Goal: Task Accomplishment & Management: Manage account settings

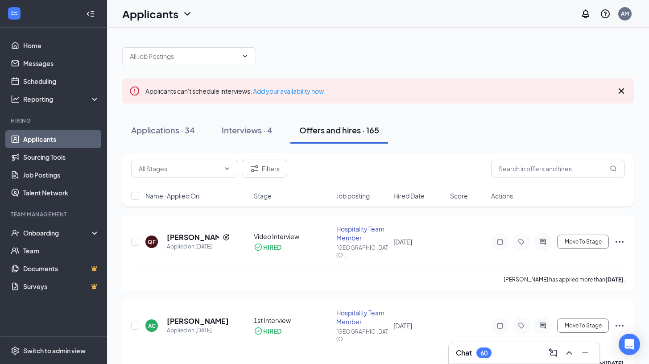
scroll to position [17, 0]
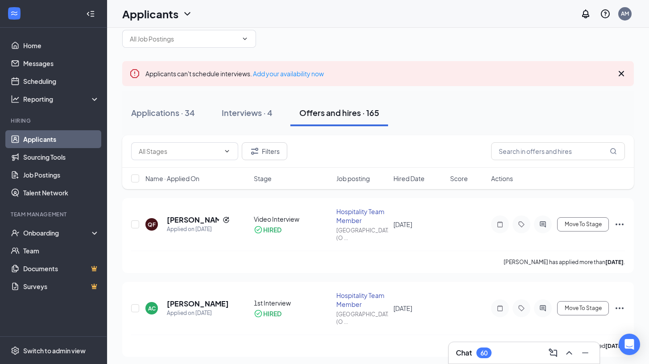
click at [45, 137] on link "Applicants" at bounding box center [61, 139] width 76 height 18
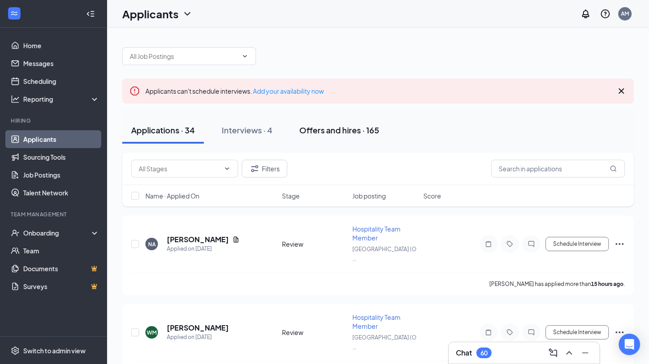
click at [330, 129] on div "Offers and hires · 165" at bounding box center [340, 130] width 80 height 11
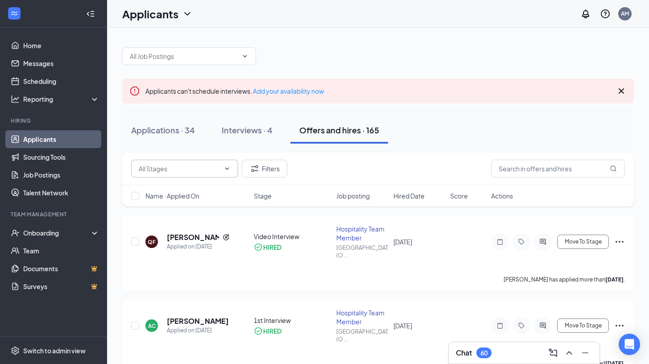
click at [183, 165] on input "text" at bounding box center [179, 169] width 81 height 10
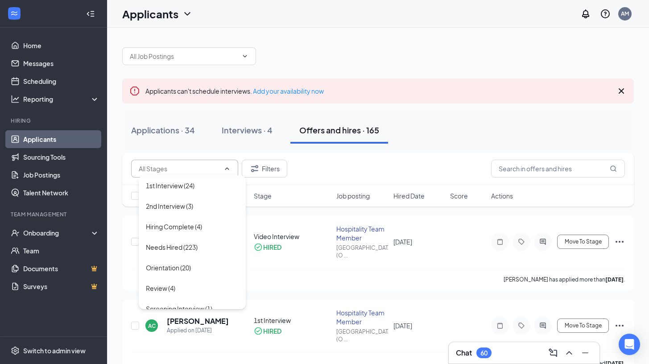
click at [545, 151] on div "Applications · 34 Interviews · 4 Offers and hires · 165" at bounding box center [378, 130] width 512 height 45
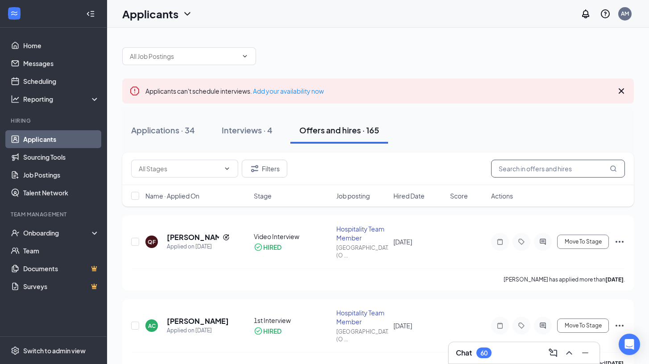
click at [543, 171] on input "text" at bounding box center [558, 169] width 134 height 18
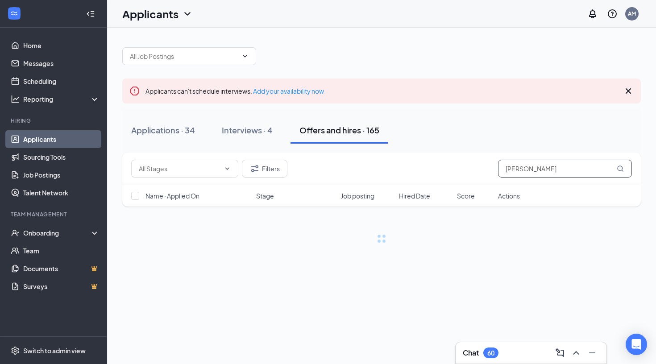
scroll to position [0, 0]
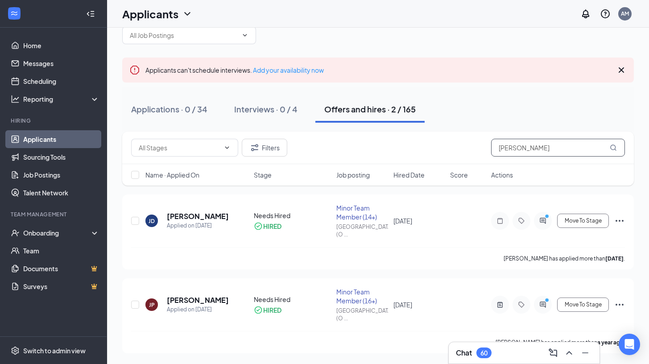
scroll to position [21, 0]
type input "[PERSON_NAME]"
click at [153, 101] on button "Applications · 0 / 34" at bounding box center [169, 109] width 94 height 27
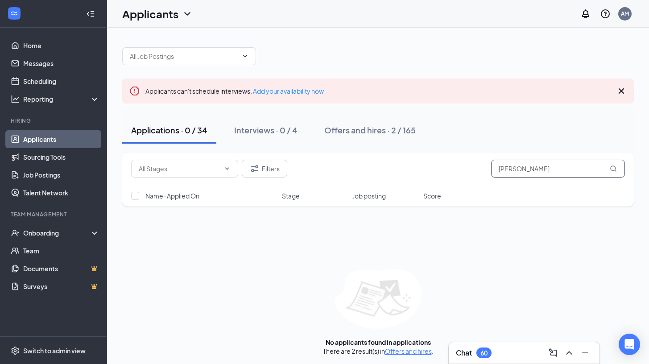
click at [555, 172] on input "[PERSON_NAME]" at bounding box center [558, 169] width 134 height 18
click at [289, 130] on div "Interviews · 0 / 4" at bounding box center [265, 130] width 63 height 11
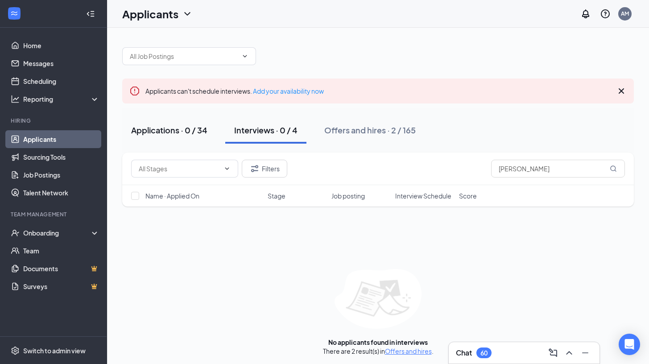
click at [178, 131] on div "Applications · 0 / 34" at bounding box center [169, 130] width 76 height 11
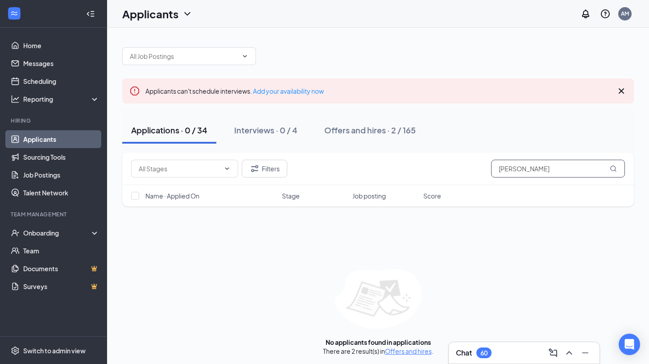
click at [549, 163] on input "[PERSON_NAME]" at bounding box center [558, 169] width 134 height 18
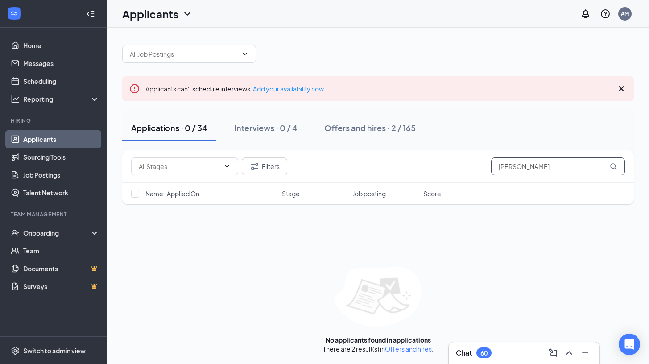
scroll to position [2, 0]
click at [360, 124] on div "Offers and hires · 2 / 165" at bounding box center [371, 127] width 92 height 11
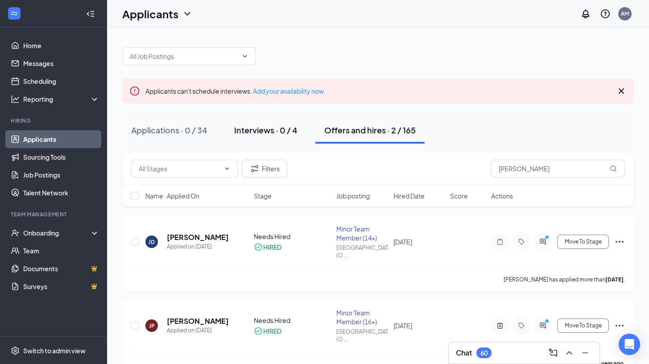
click at [284, 125] on div "Interviews · 0 / 4" at bounding box center [265, 130] width 63 height 11
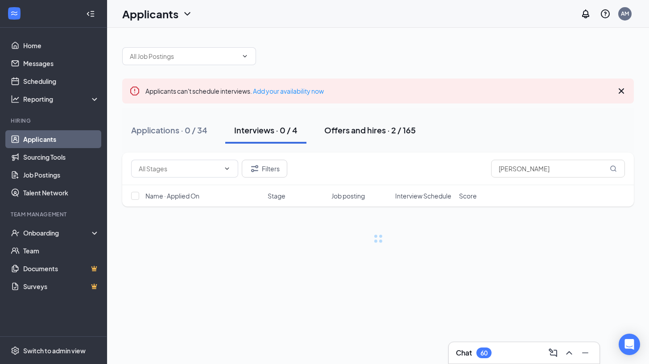
click at [333, 133] on div "Offers and hires · 2 / 165" at bounding box center [371, 130] width 92 height 11
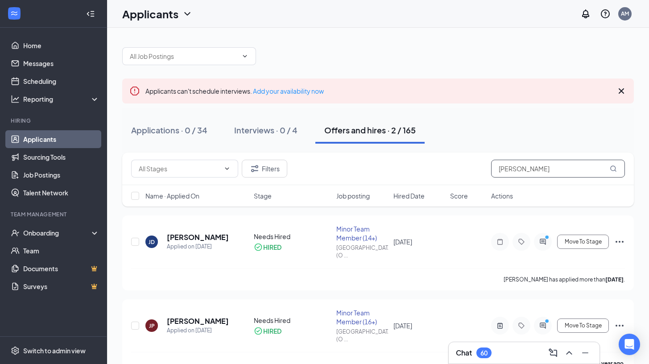
click at [580, 168] on input "[PERSON_NAME]" at bounding box center [558, 169] width 134 height 18
type input "J"
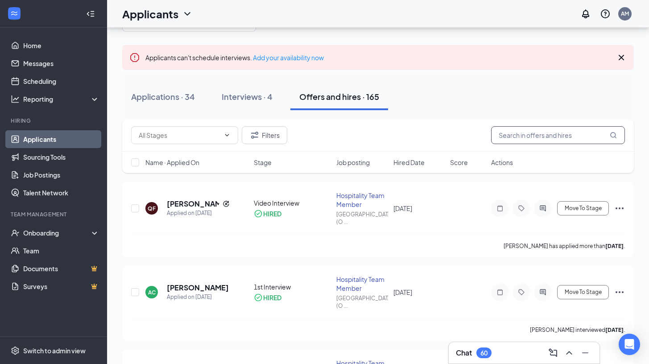
scroll to position [31, 0]
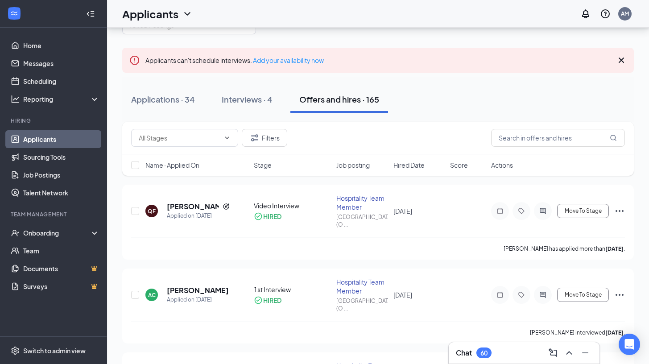
click at [512, 345] on div "Chat 60" at bounding box center [524, 352] width 151 height 21
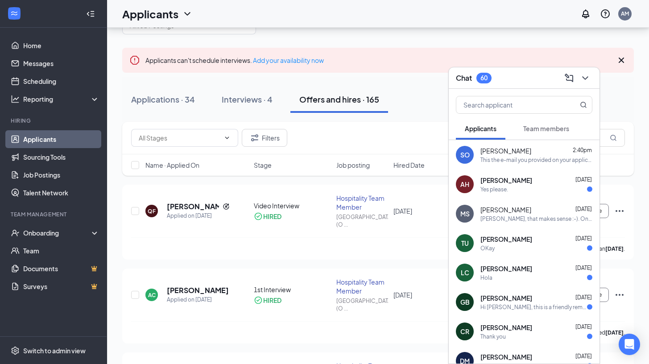
click at [553, 132] on span "Team members" at bounding box center [547, 129] width 46 height 8
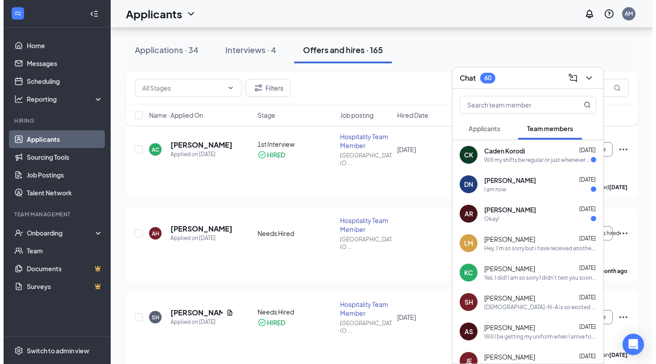
scroll to position [177, 0]
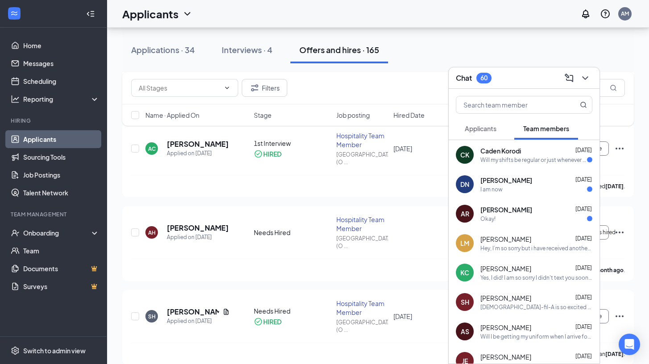
click at [495, 127] on span "Applicants" at bounding box center [481, 129] width 32 height 8
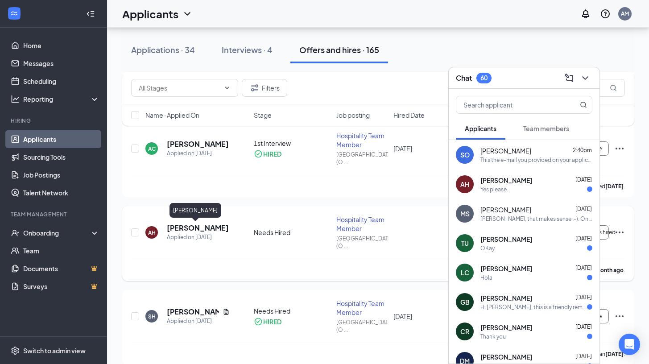
click at [179, 225] on h5 "[PERSON_NAME]" at bounding box center [198, 228] width 62 height 10
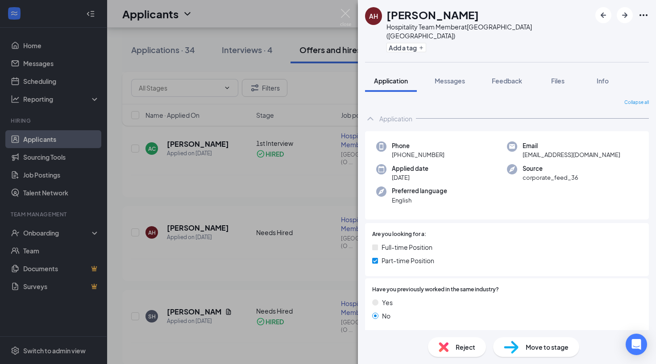
click at [457, 58] on div "AH [PERSON_NAME] Hospitality Team Member at [GEOGRAPHIC_DATA] ([GEOGRAPHIC_DATA…" at bounding box center [507, 182] width 298 height 364
click at [456, 76] on div "Messages" at bounding box center [450, 80] width 30 height 9
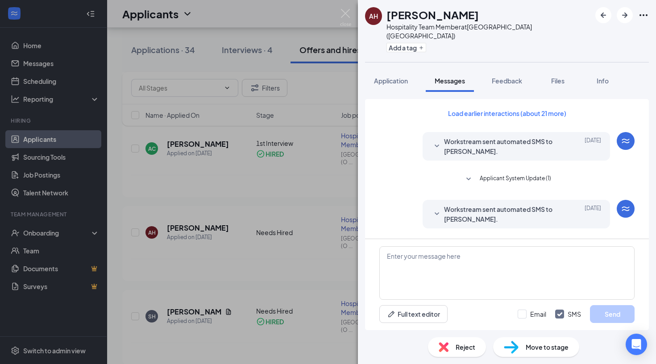
scroll to position [276, 0]
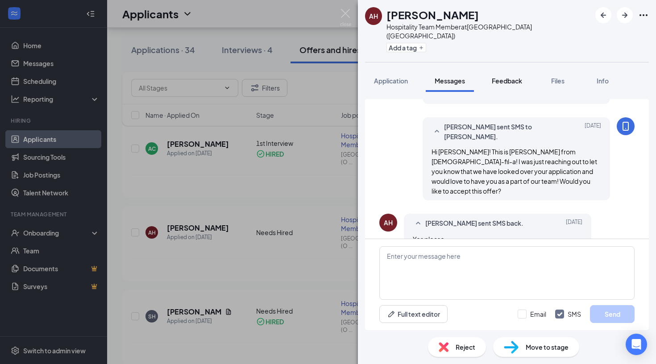
click at [505, 77] on span "Feedback" at bounding box center [507, 81] width 30 height 8
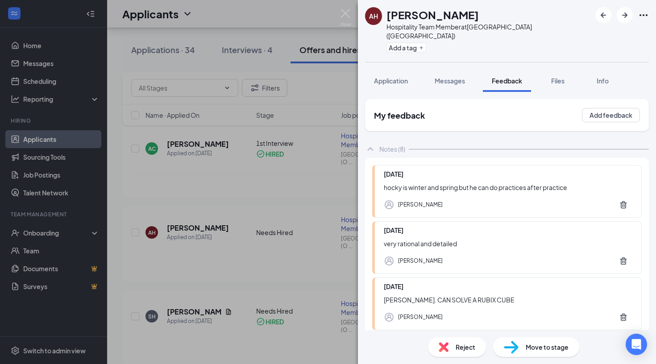
click at [348, 16] on img at bounding box center [345, 17] width 11 height 17
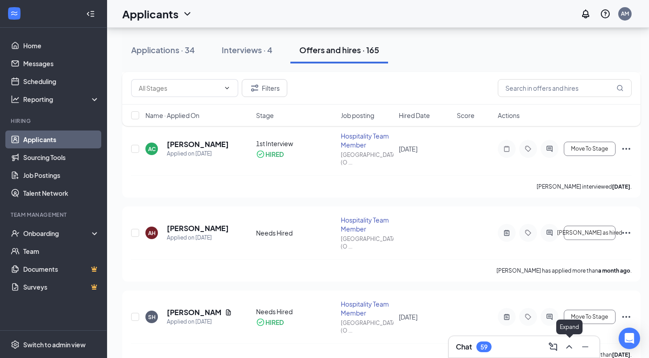
click at [571, 350] on icon "ChevronUp" at bounding box center [569, 346] width 11 height 11
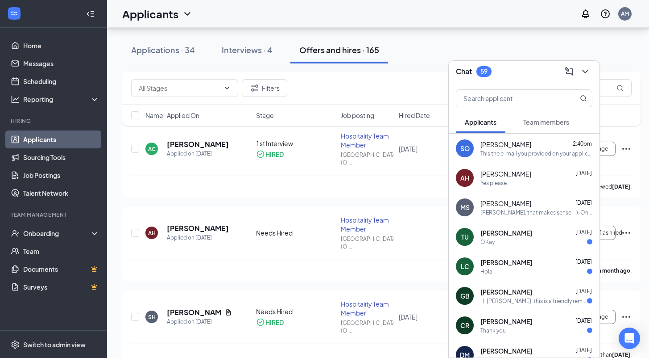
click at [510, 176] on span "[PERSON_NAME]" at bounding box center [506, 173] width 51 height 9
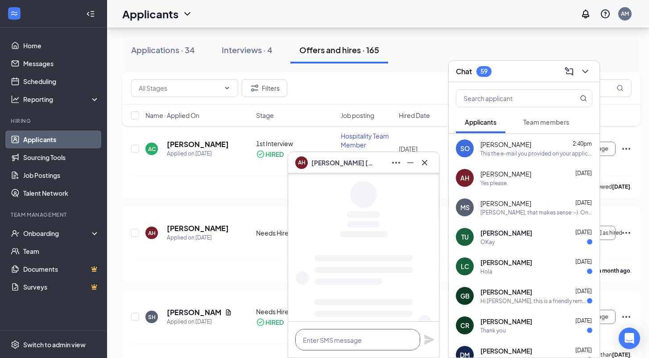
click at [328, 337] on textarea at bounding box center [358, 339] width 125 height 21
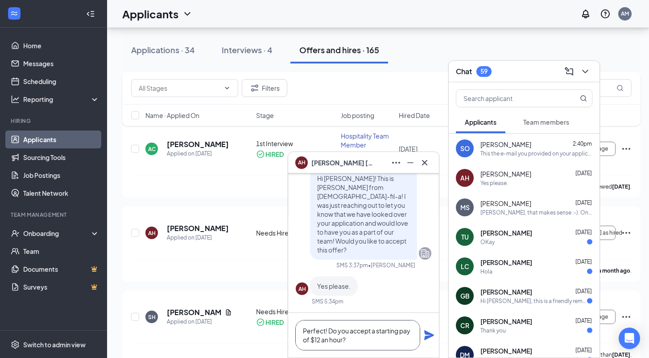
scroll to position [0, 0]
type textarea "Perfect! Do you accept a starting pay of $12 an hour?"
click at [427, 335] on icon "Plane" at bounding box center [429, 334] width 11 height 11
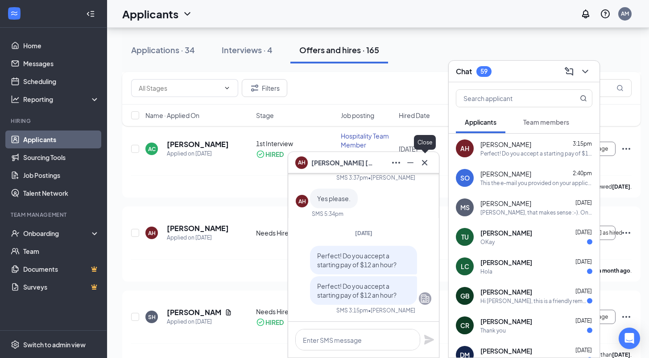
click at [425, 166] on icon "Cross" at bounding box center [425, 162] width 11 height 11
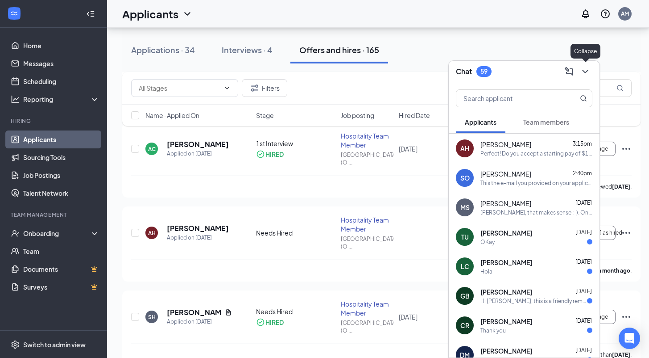
click at [587, 77] on button at bounding box center [586, 71] width 14 height 14
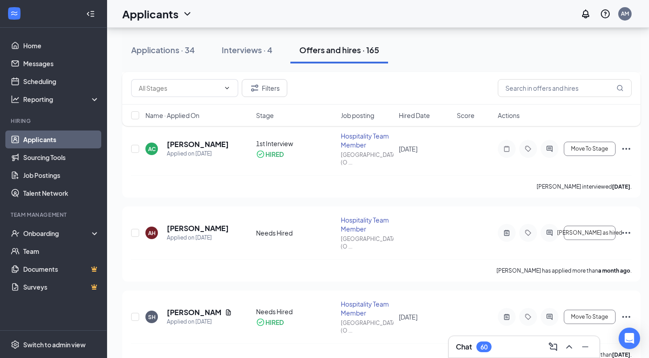
click at [512, 341] on div "Chat 60" at bounding box center [524, 346] width 137 height 14
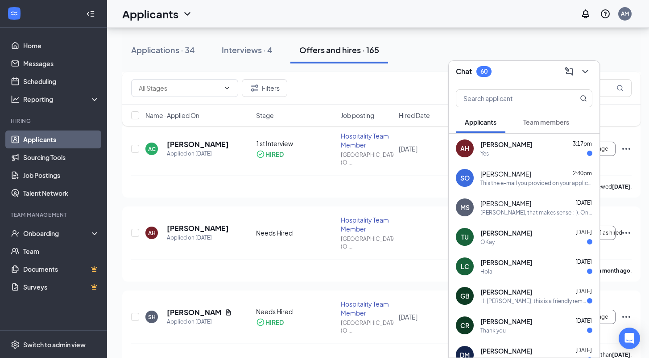
click at [512, 152] on div "Yes" at bounding box center [537, 154] width 112 height 8
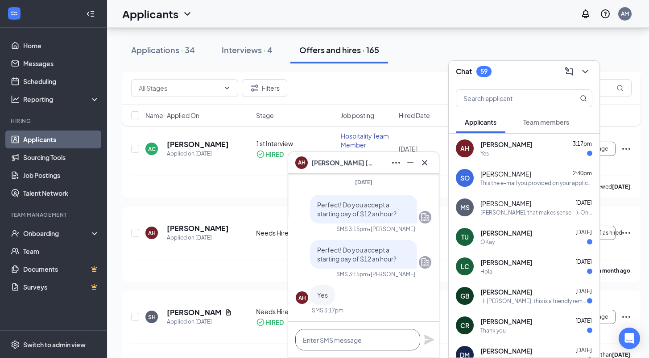
click at [358, 340] on textarea at bounding box center [358, 339] width 125 height 21
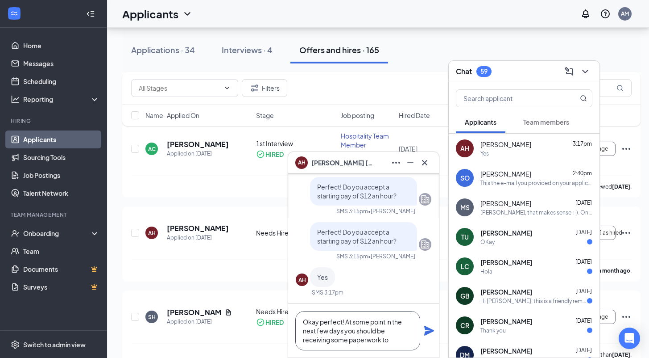
click at [349, 342] on textarea "Okay perfect! At some point in the next few days you should be receiving some p…" at bounding box center [358, 330] width 125 height 39
click at [409, 343] on textarea "Okay perfect! At some point in the next few days you should be receiving some o…" at bounding box center [358, 330] width 125 height 39
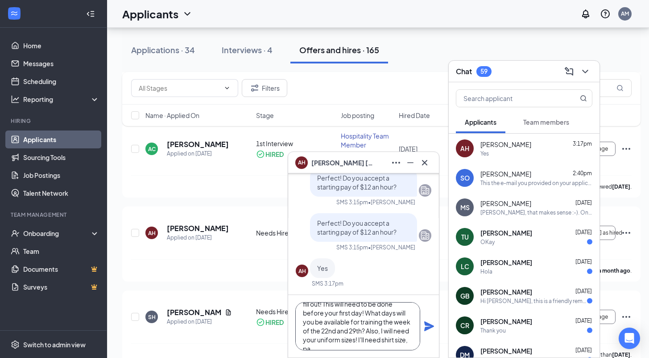
scroll to position [45, 0]
drag, startPoint x: 361, startPoint y: 343, endPoint x: 367, endPoint y: 322, distance: 21.5
click at [367, 322] on textarea "Okay perfect! At some point in the next few days you should be receiving some o…" at bounding box center [358, 326] width 125 height 48
type textarea "Okay perfect! At some point in the next few days you should be receiving some o…"
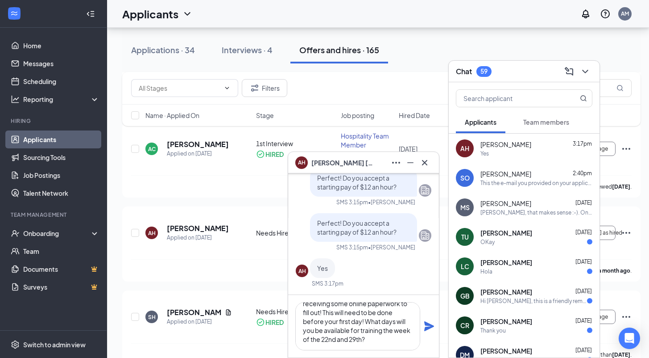
click at [431, 326] on icon "Plane" at bounding box center [429, 325] width 11 height 11
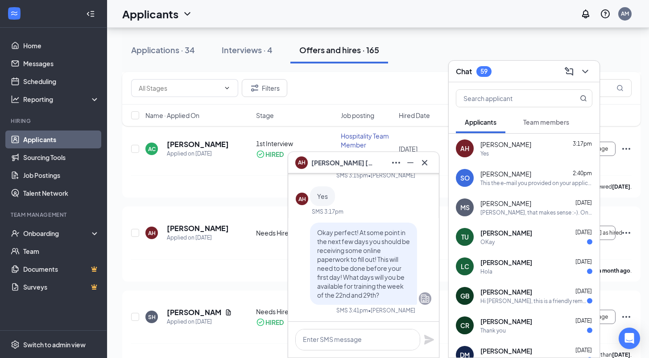
scroll to position [0, 0]
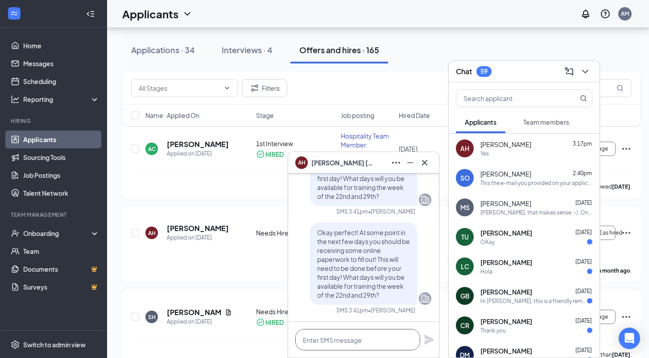
click at [366, 343] on textarea at bounding box center [358, 339] width 125 height 21
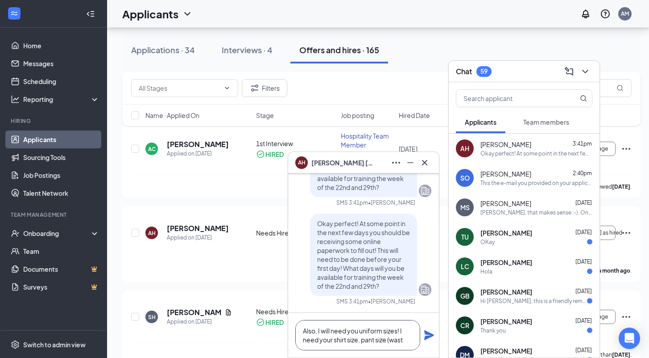
scroll to position [0, 0]
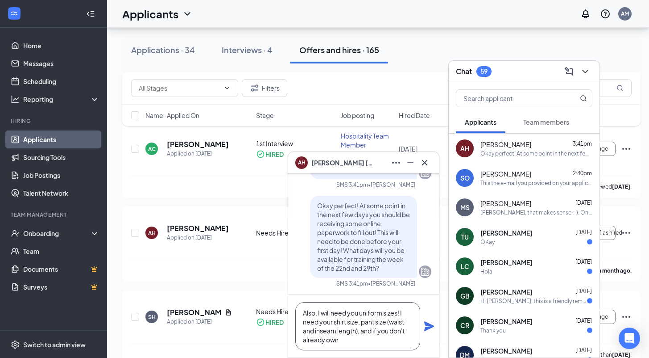
click at [354, 312] on textarea "Also, I will need you uniform sizes! I need your shirt size, pant size (waist a…" at bounding box center [358, 326] width 125 height 48
click at [359, 312] on textarea "Also, I will need you uniform sizes! I need your shirt size, pant size (waist a…" at bounding box center [358, 326] width 125 height 48
click at [391, 330] on textarea "Also, I will need your uniform sizes! I need your shirt size, pant size (waist …" at bounding box center [358, 326] width 125 height 48
click at [387, 345] on textarea "Also, I will need your uniform sizes! I need your shirt size, pant size (waist …" at bounding box center [358, 326] width 125 height 48
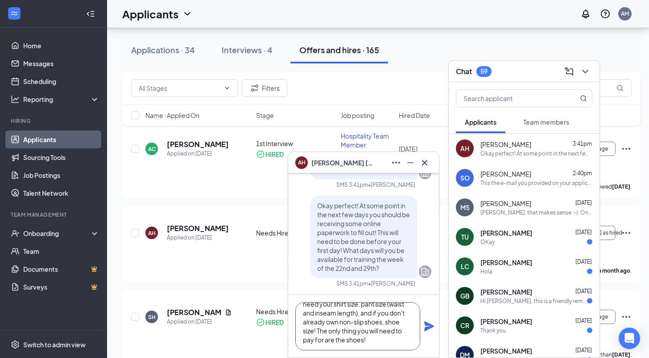
type textarea "Also, I will need your uniform sizes! I need your shirt size, pant size (waist …"
click at [431, 326] on icon "Plane" at bounding box center [429, 325] width 11 height 11
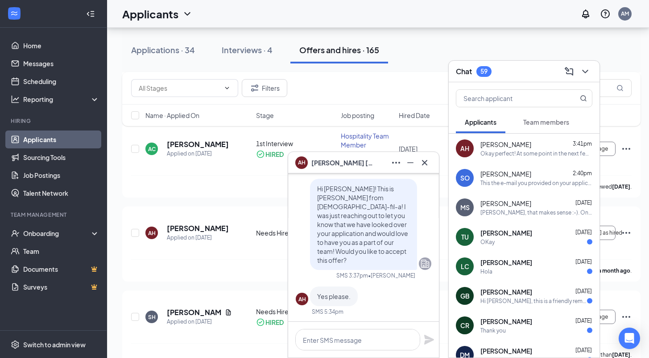
scroll to position [-368, 0]
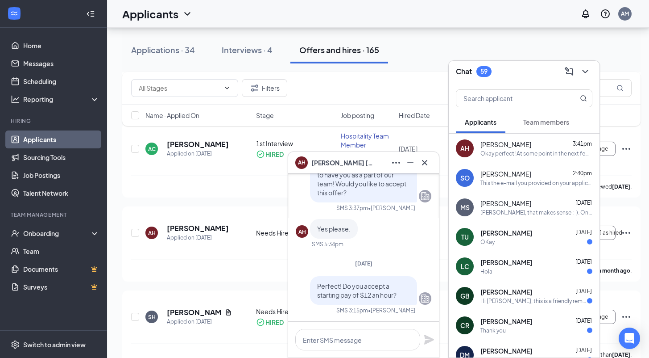
click at [466, 23] on div "Applicants AM" at bounding box center [378, 14] width 542 height 28
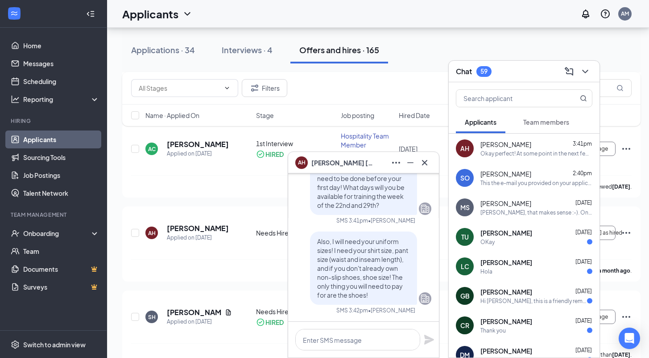
scroll to position [0, 0]
click at [424, 165] on icon "Cross" at bounding box center [425, 162] width 11 height 11
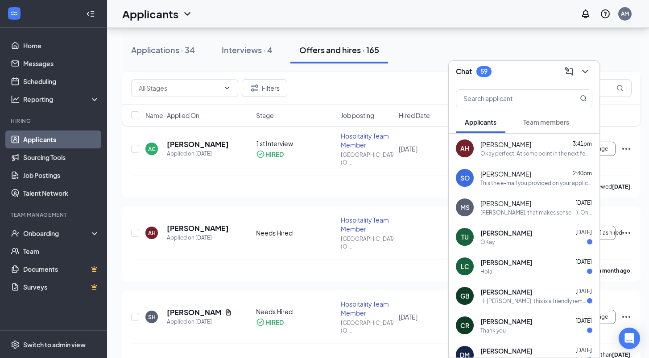
click at [579, 64] on div at bounding box center [585, 71] width 16 height 14
click at [585, 69] on icon "ChevronDown" at bounding box center [585, 71] width 11 height 11
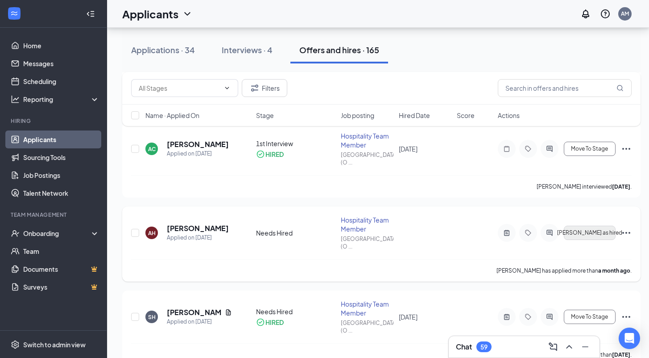
click at [591, 229] on span "[PERSON_NAME] as hired" at bounding box center [590, 232] width 65 height 6
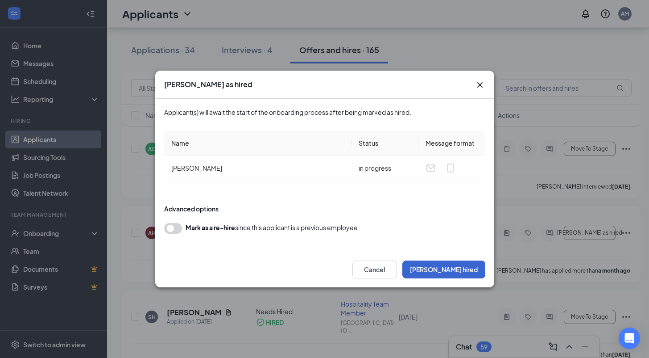
click at [463, 273] on button "[PERSON_NAME] hired" at bounding box center [444, 269] width 83 height 18
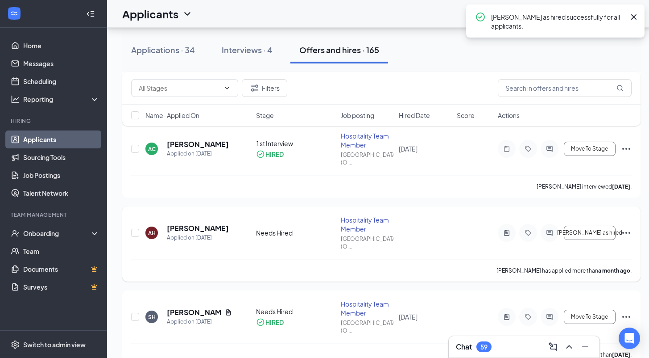
scroll to position [144, 0]
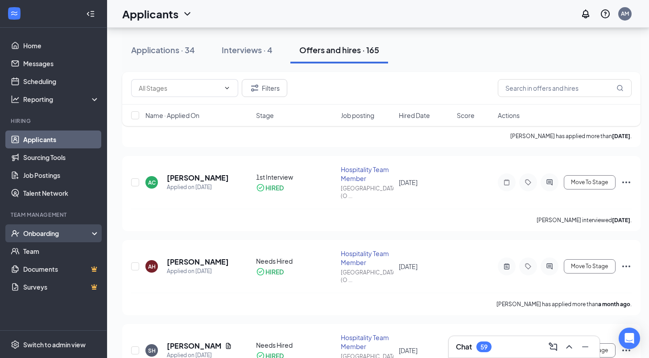
click at [56, 231] on div "Onboarding" at bounding box center [57, 233] width 69 height 9
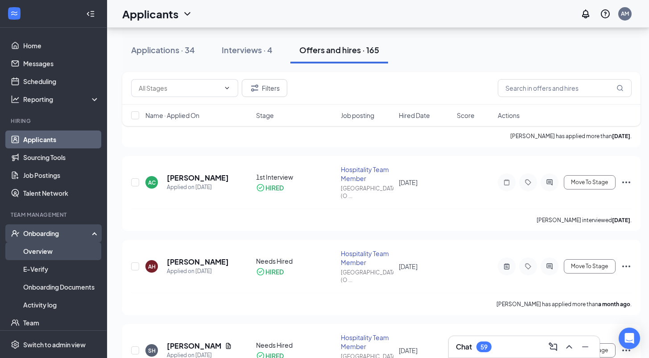
click at [50, 254] on link "Overview" at bounding box center [61, 251] width 76 height 18
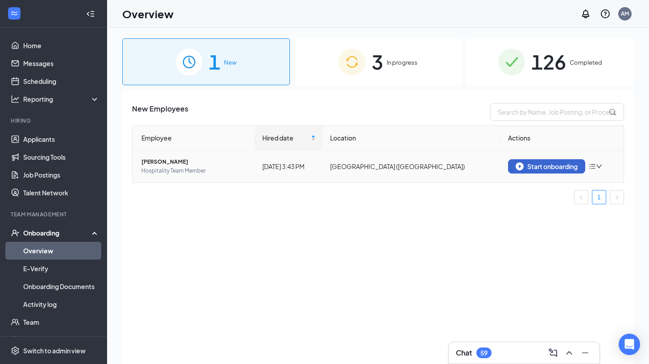
click at [532, 161] on button "Start onboarding" at bounding box center [546, 166] width 77 height 14
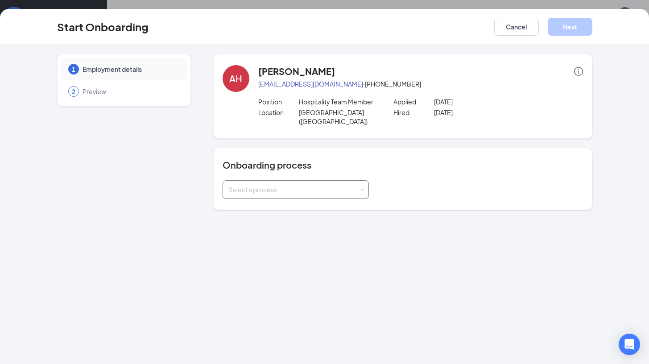
click at [333, 185] on div "Select a process" at bounding box center [294, 189] width 131 height 9
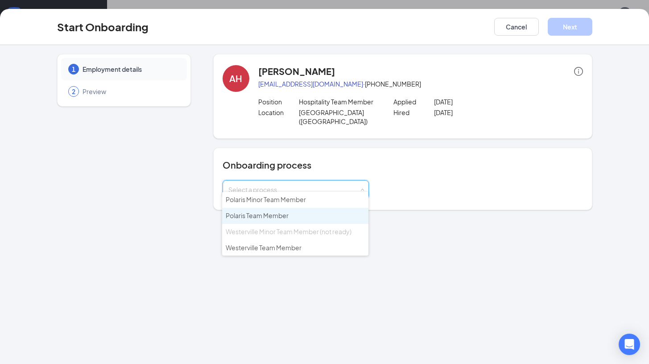
click at [310, 217] on li "Polaris Team Member" at bounding box center [295, 216] width 146 height 16
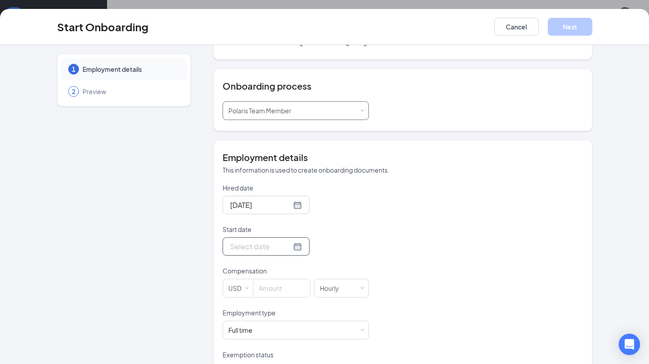
scroll to position [81, 0]
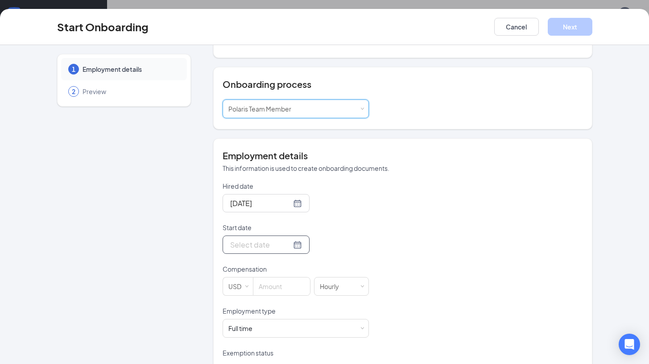
click at [296, 239] on div at bounding box center [266, 244] width 72 height 11
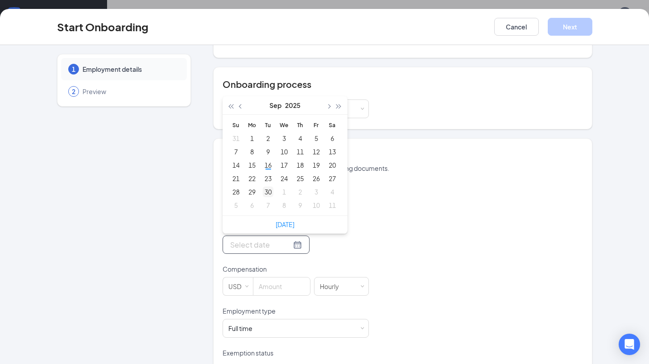
type input "[DATE]"
click at [251, 173] on div "22" at bounding box center [252, 178] width 11 height 11
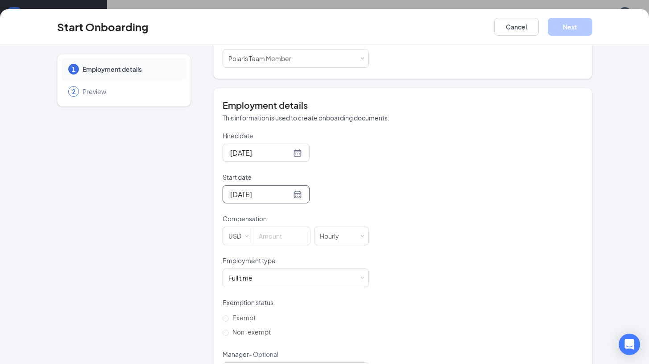
scroll to position [138, 0]
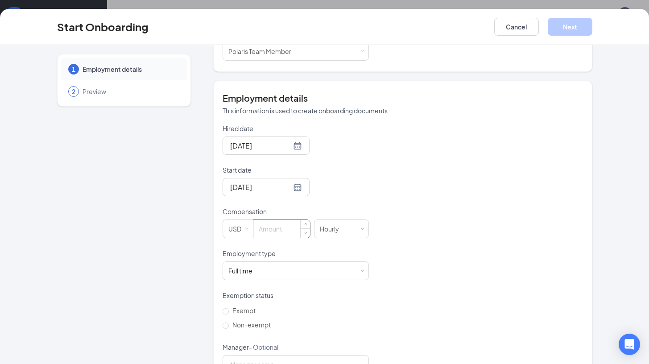
click at [287, 220] on input at bounding box center [282, 229] width 57 height 18
type input "12"
click at [425, 192] on div "Hired date [DATE] Start date [DATE] [DATE] Su Mo Tu We Th Fr Sa 31 1 2 3 4 5 6 …" at bounding box center [403, 249] width 361 height 250
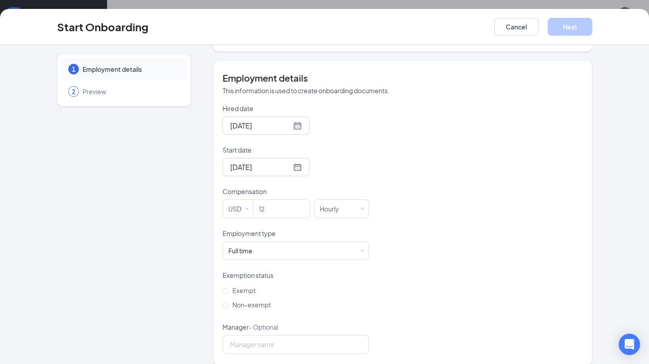
scroll to position [40, 0]
click at [254, 301] on span "Non-exempt" at bounding box center [252, 305] width 46 height 8
click at [229, 303] on input "Non-exempt" at bounding box center [226, 306] width 6 height 6
radio input "true"
click at [308, 254] on form "Hired date [DATE] Start date [DATE] [DATE] Su Mo Tu We Th Fr Sa 31 1 2 3 4 5 6 …" at bounding box center [296, 229] width 146 height 250
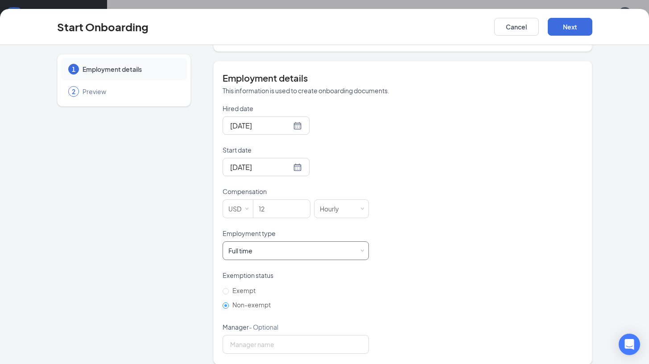
click at [304, 247] on div "Full time Works 30+ hours per week and is reasonably expected to work" at bounding box center [296, 251] width 135 height 18
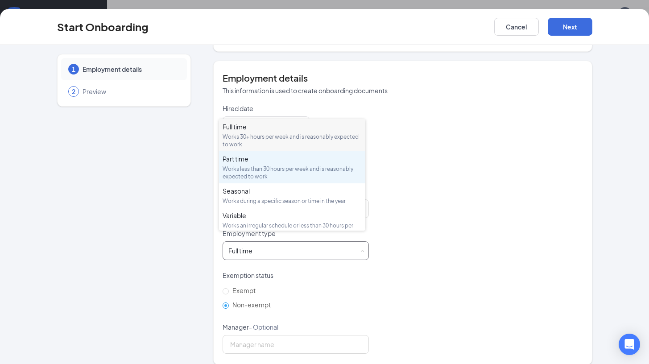
click at [279, 165] on div "Works less than 30 hours per week and is reasonably expected to work" at bounding box center [292, 172] width 139 height 15
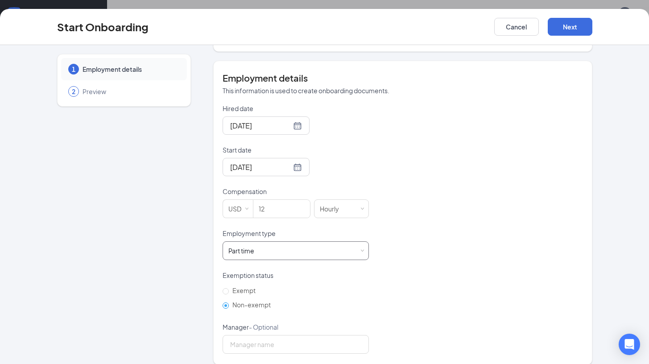
click at [364, 241] on div "Part time Works less than 30 hours per week and is reasonably expected to work" at bounding box center [296, 250] width 146 height 19
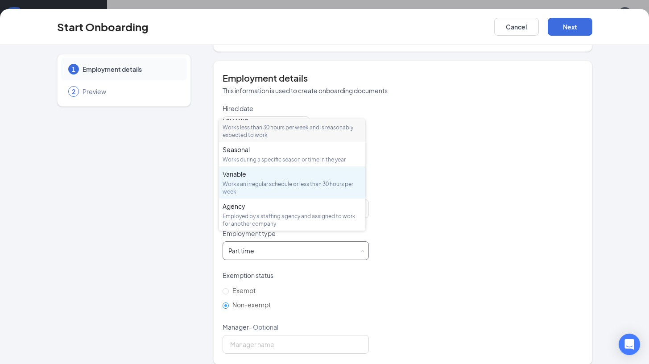
scroll to position [42, 0]
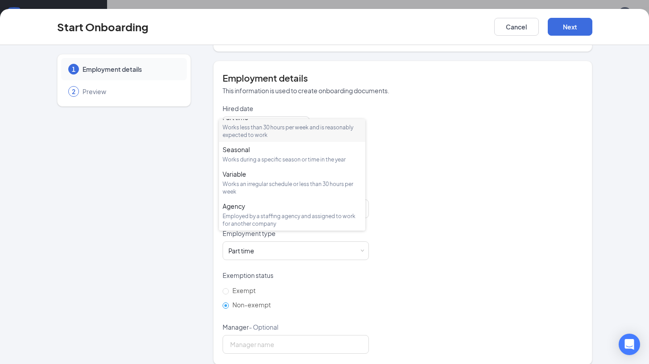
click at [437, 213] on div "Hired date [DATE] Start date [DATE] [DATE] Su Mo Tu We Th Fr Sa 31 1 2 3 4 5 6 …" at bounding box center [403, 229] width 361 height 250
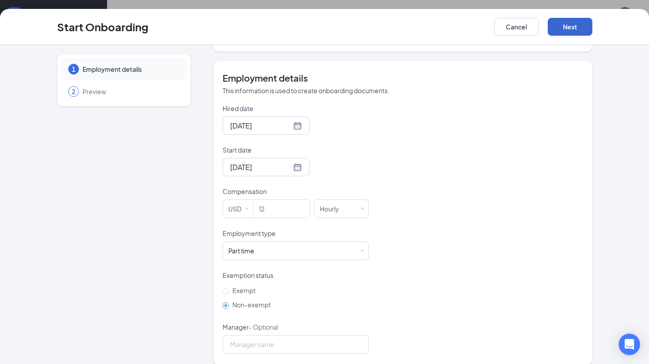
scroll to position [40, 0]
click at [574, 20] on button "Next" at bounding box center [570, 27] width 45 height 18
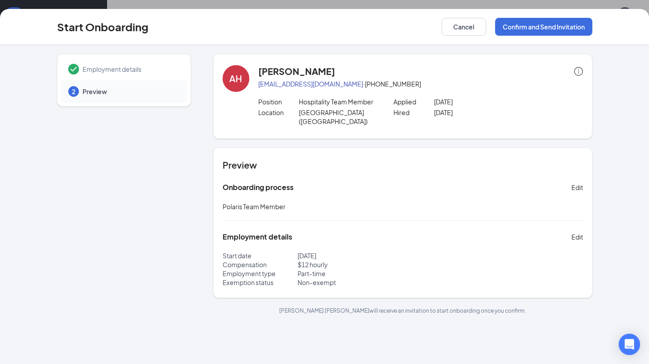
scroll to position [0, 0]
click at [555, 26] on button "Confirm and Send Invitation" at bounding box center [543, 27] width 97 height 18
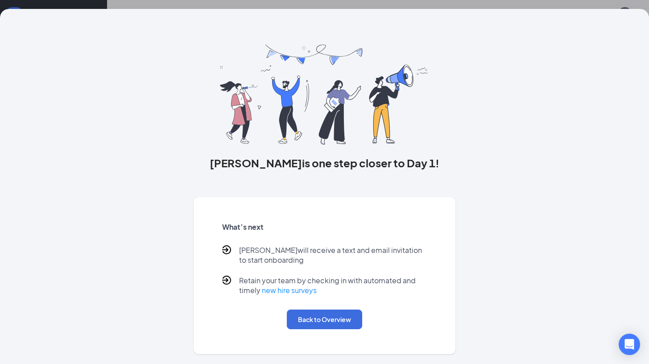
scroll to position [23, 0]
click at [353, 318] on button "Back to Overview" at bounding box center [324, 320] width 75 height 20
